Goal: Check status: Check status

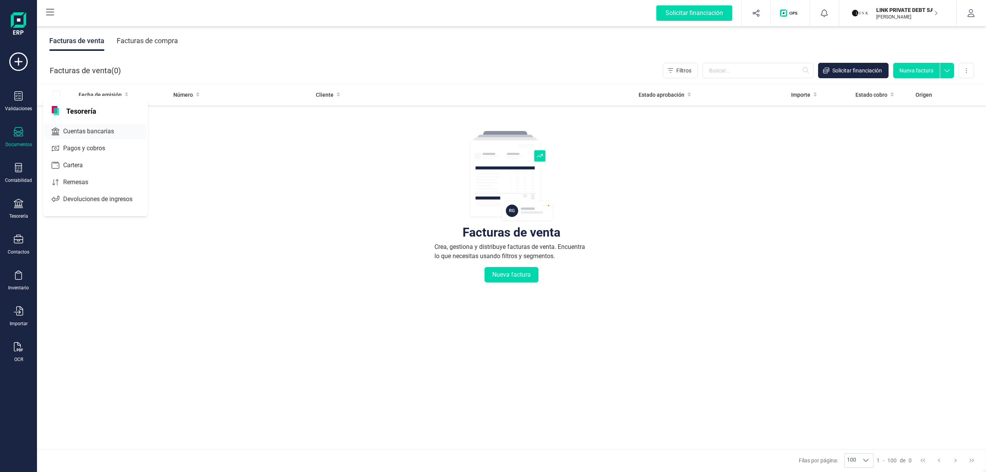
click at [78, 127] on span "Cuentas bancarias" at bounding box center [94, 131] width 68 height 9
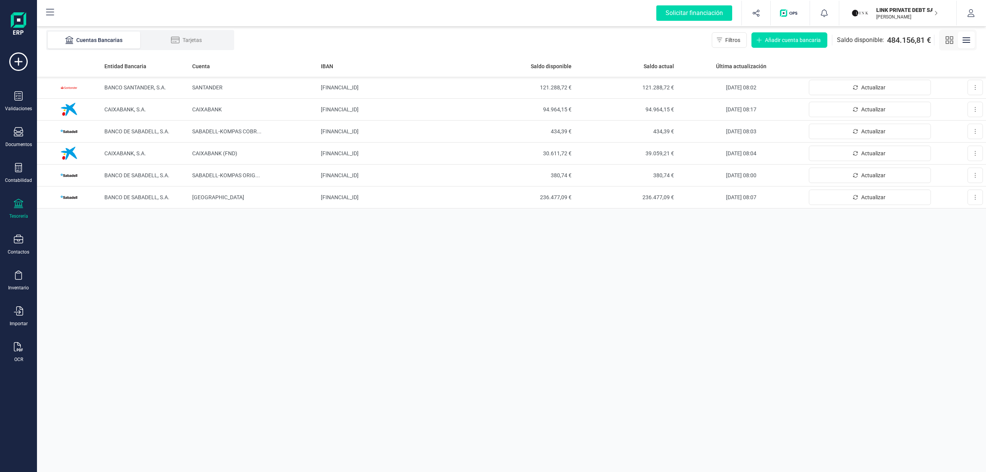
click at [894, 15] on p "[PERSON_NAME]" at bounding box center [907, 17] width 62 height 6
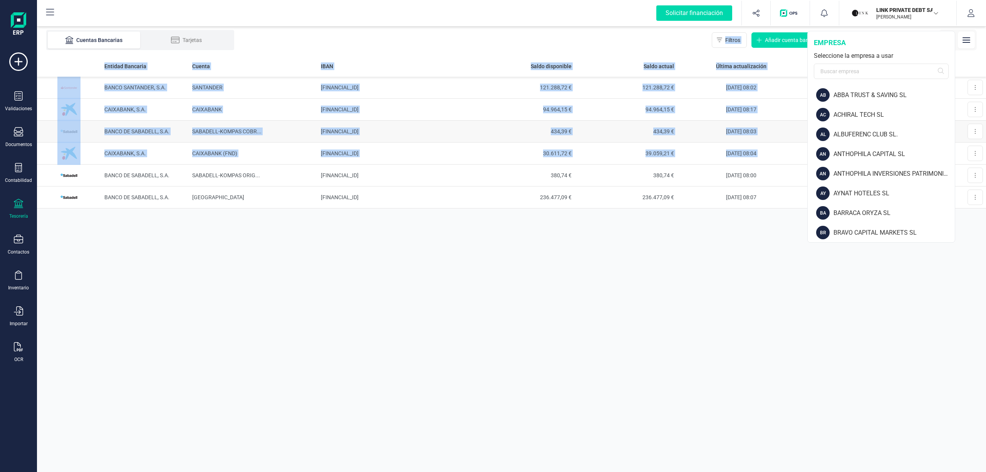
drag, startPoint x: 954, startPoint y: 109, endPoint x: 962, endPoint y: 126, distance: 17.9
click at [961, 145] on div "Solicitar financiación Importaciones completadas 0 / 0 LINK PRIVATE DEBT SA [PE…" at bounding box center [511, 236] width 949 height 472
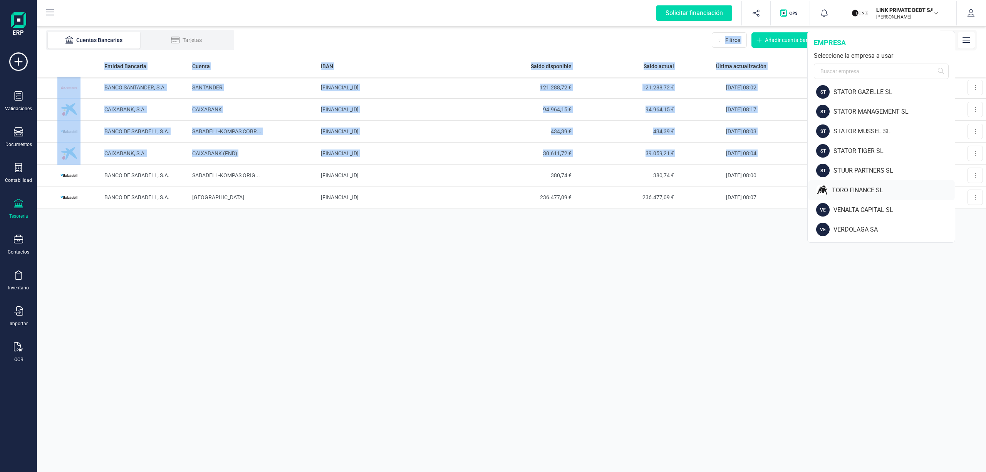
click at [874, 189] on div "TORO FINANCE SL" at bounding box center [893, 190] width 123 height 9
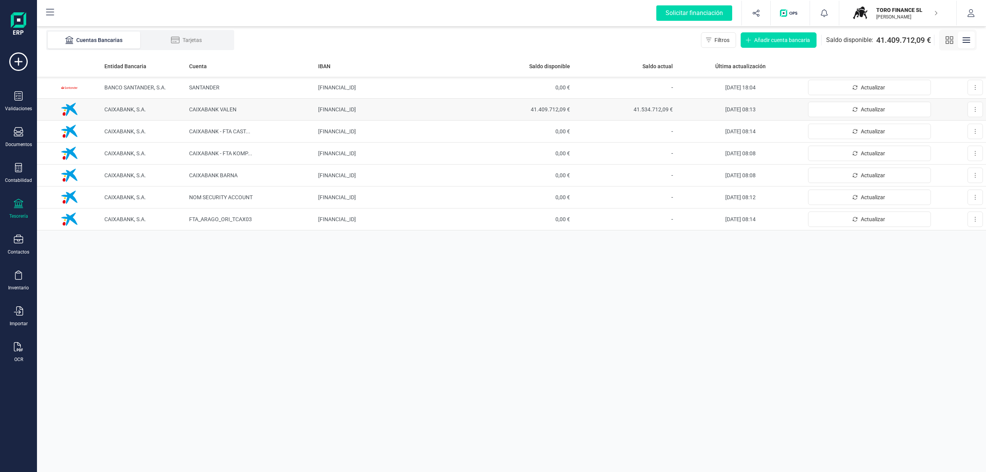
click at [644, 107] on span "41.534.712,09 €" at bounding box center [624, 109] width 97 height 8
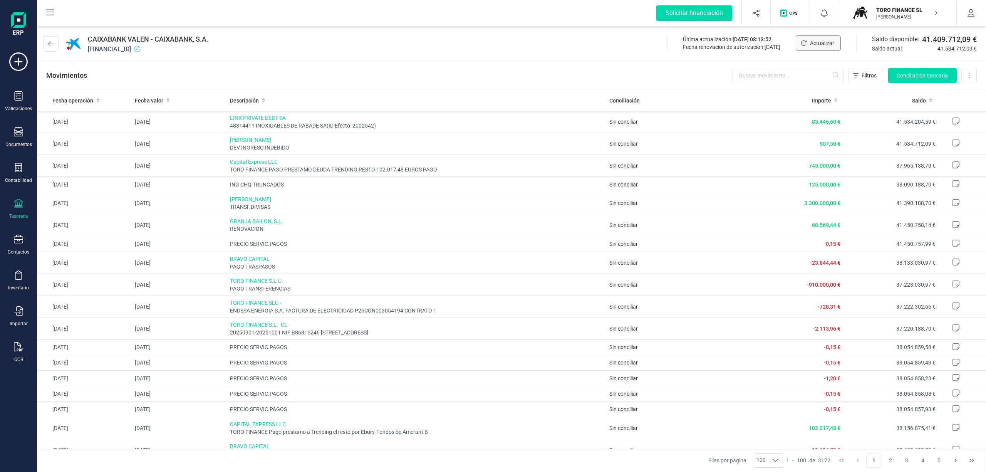
click at [815, 45] on span "Actualizar" at bounding box center [822, 43] width 24 height 8
